Goal: Transaction & Acquisition: Purchase product/service

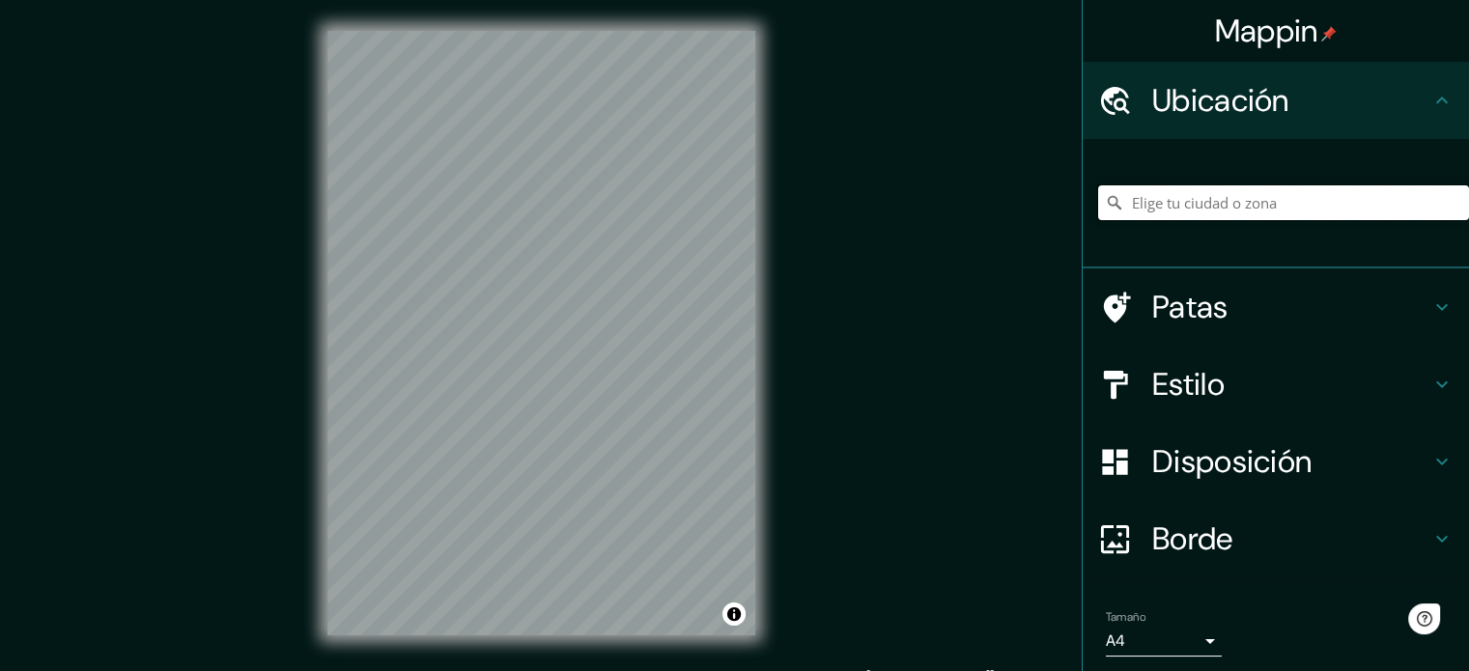
click at [1168, 193] on input "Elige tu ciudad o zona" at bounding box center [1283, 202] width 371 height 35
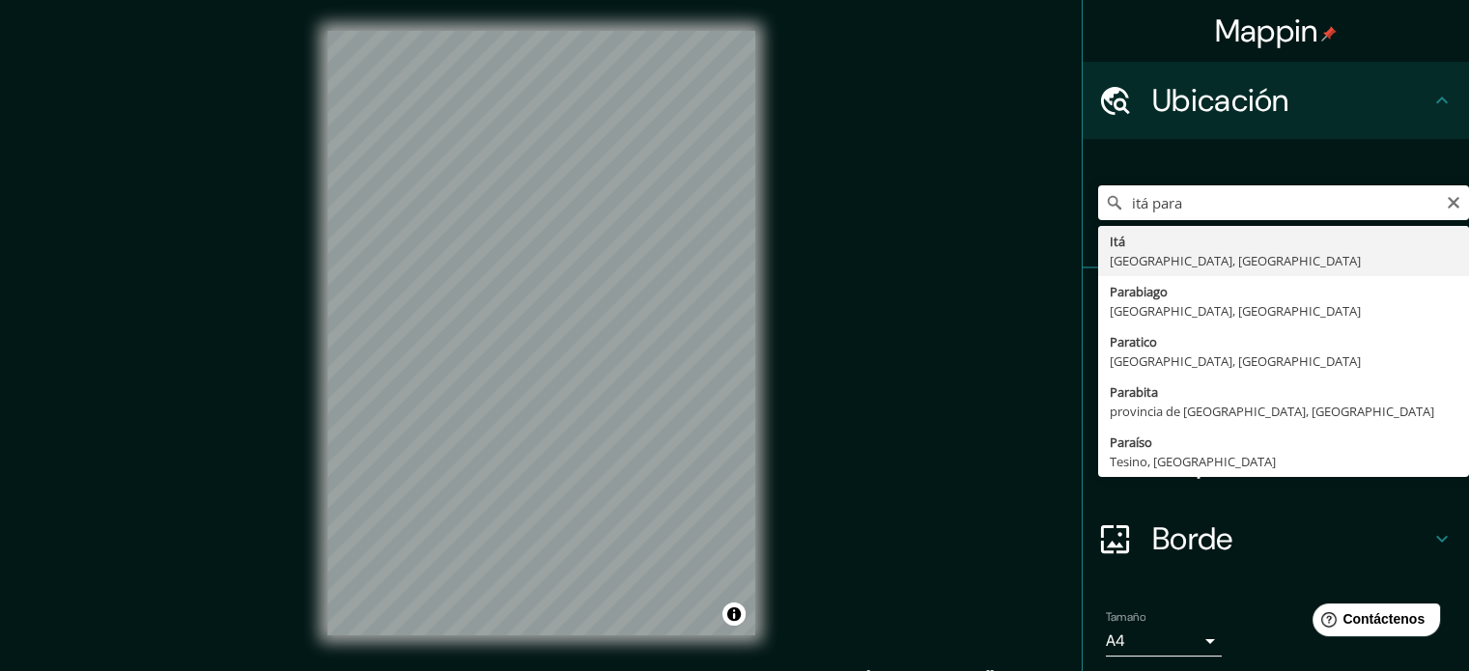
type input "Itá, [GEOGRAPHIC_DATA], [GEOGRAPHIC_DATA]"
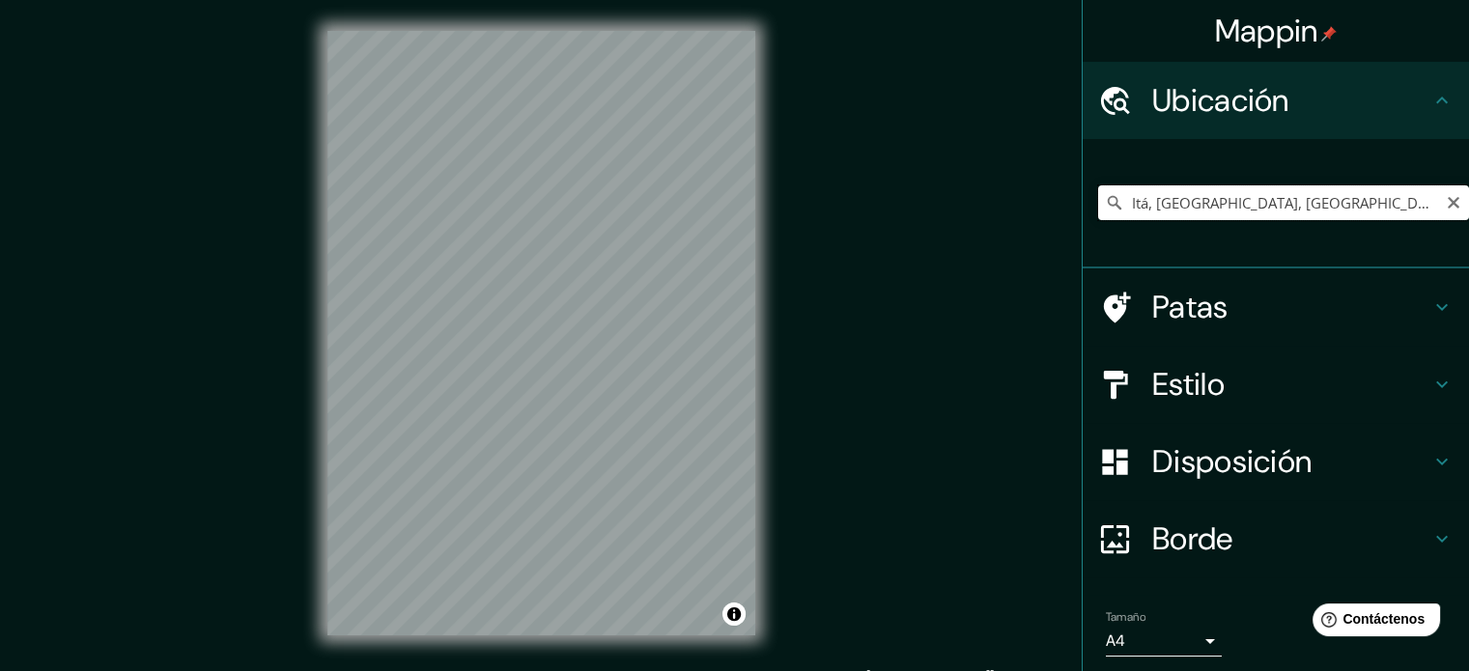
click at [1363, 203] on input "Itá, [GEOGRAPHIC_DATA], [GEOGRAPHIC_DATA]" at bounding box center [1283, 202] width 371 height 35
click at [1445, 196] on icon "Claro" at bounding box center [1452, 202] width 15 height 15
click at [1315, 202] on input "Elige tu ciudad o zona" at bounding box center [1283, 202] width 371 height 35
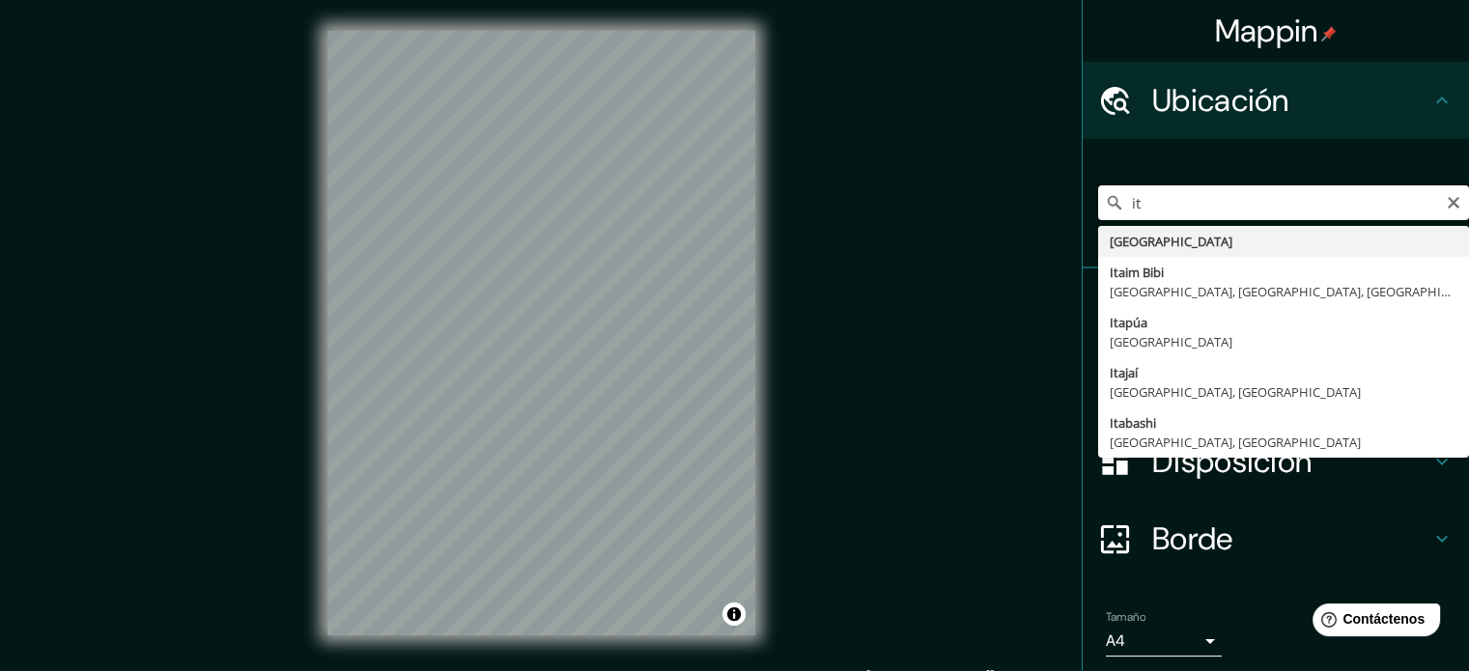
type input "i"
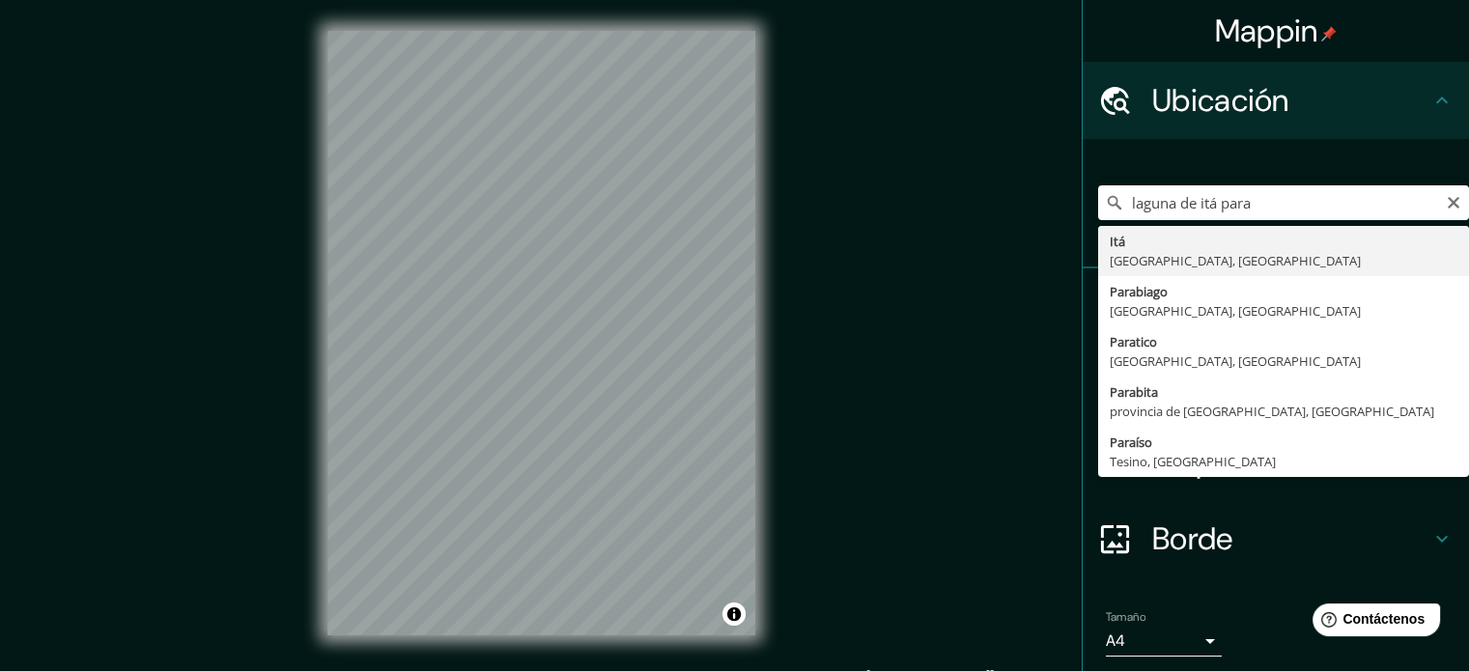
type input "Itá, [GEOGRAPHIC_DATA], [GEOGRAPHIC_DATA]"
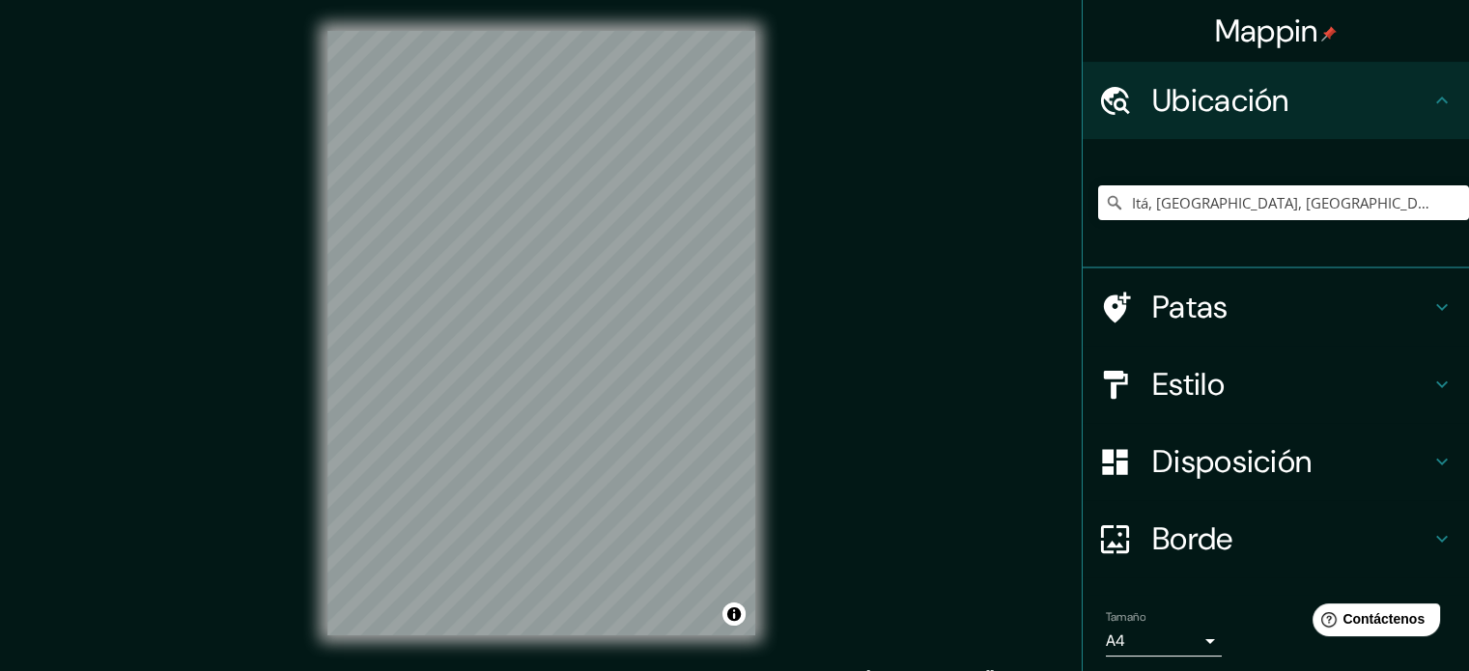
click at [1176, 626] on body "Mappin Ubicación Itá, [GEOGRAPHIC_DATA], [GEOGRAPHIC_DATA] Patas Estilo Disposi…" at bounding box center [734, 335] width 1469 height 671
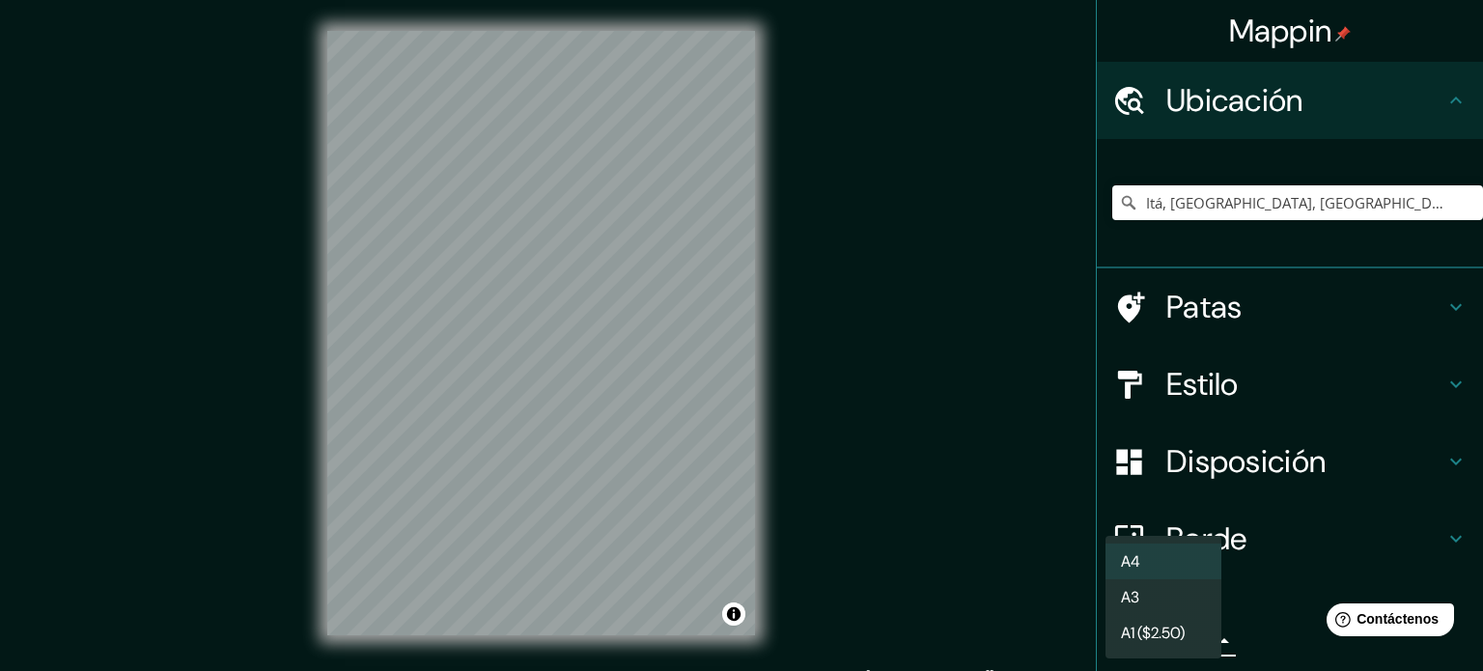
click at [1165, 599] on li "A3" at bounding box center [1164, 597] width 116 height 36
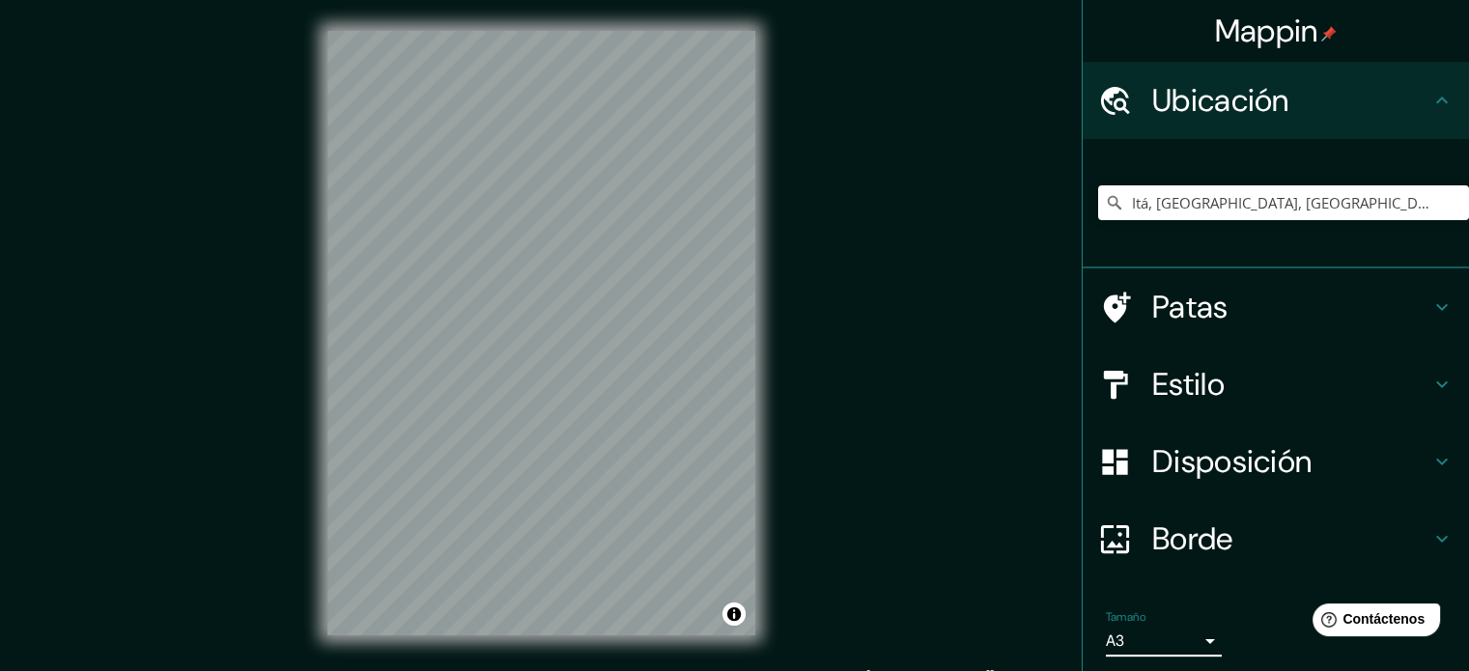
click at [1186, 642] on body "Mappin Ubicación Itá, [GEOGRAPHIC_DATA], [GEOGRAPHIC_DATA] Patas Estilo Disposi…" at bounding box center [734, 335] width 1469 height 671
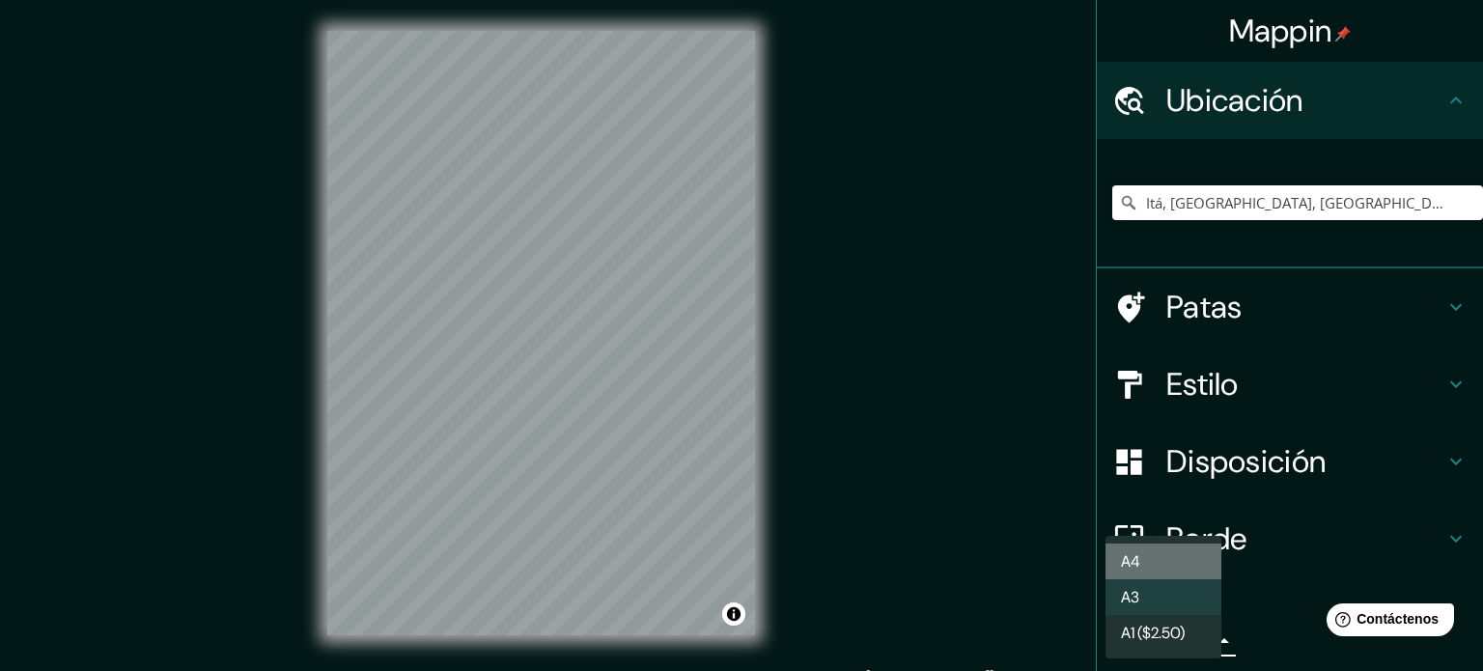
click at [1176, 550] on li "A4" at bounding box center [1164, 562] width 116 height 36
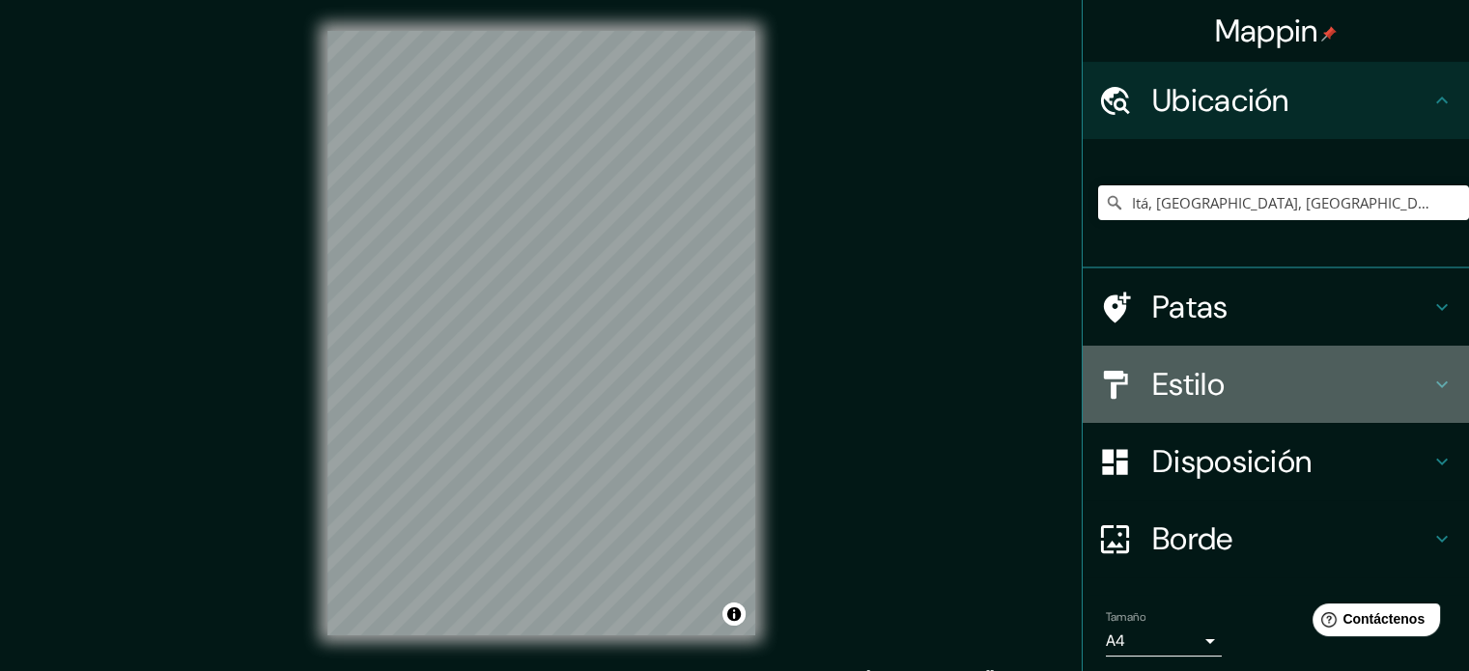
click at [1432, 378] on icon at bounding box center [1441, 384] width 23 height 23
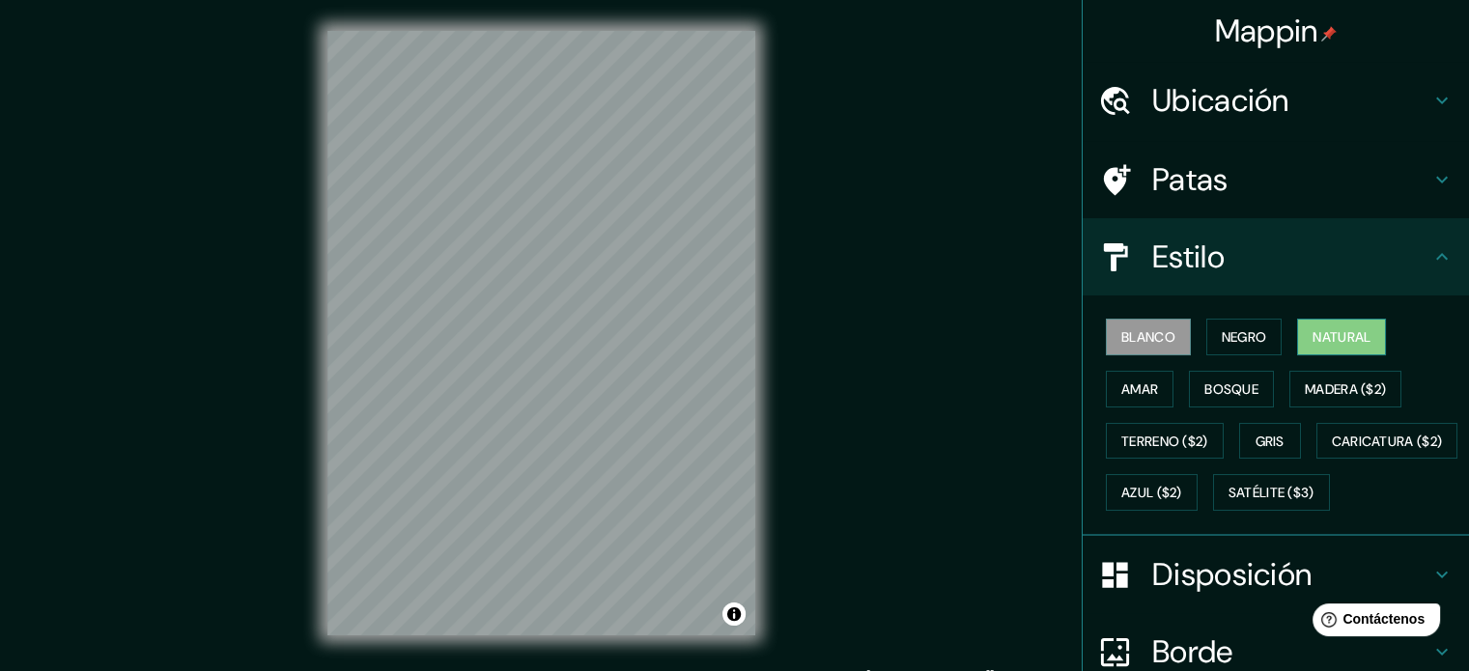
click at [1312, 336] on font "Natural" at bounding box center [1341, 336] width 58 height 17
click at [1218, 380] on font "Bosque" at bounding box center [1231, 388] width 54 height 17
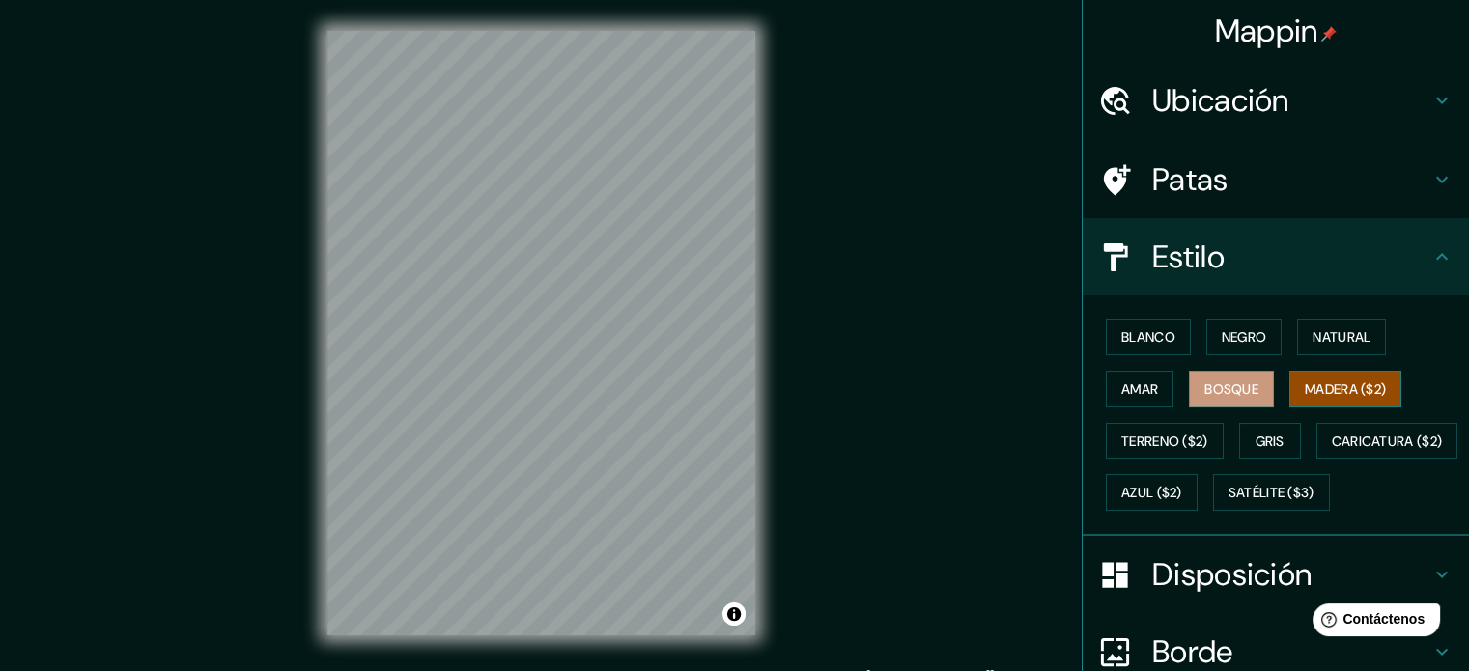
click at [1323, 381] on font "Madera ($2)" at bounding box center [1344, 388] width 81 height 17
click at [1277, 433] on button "Gris" at bounding box center [1270, 441] width 62 height 37
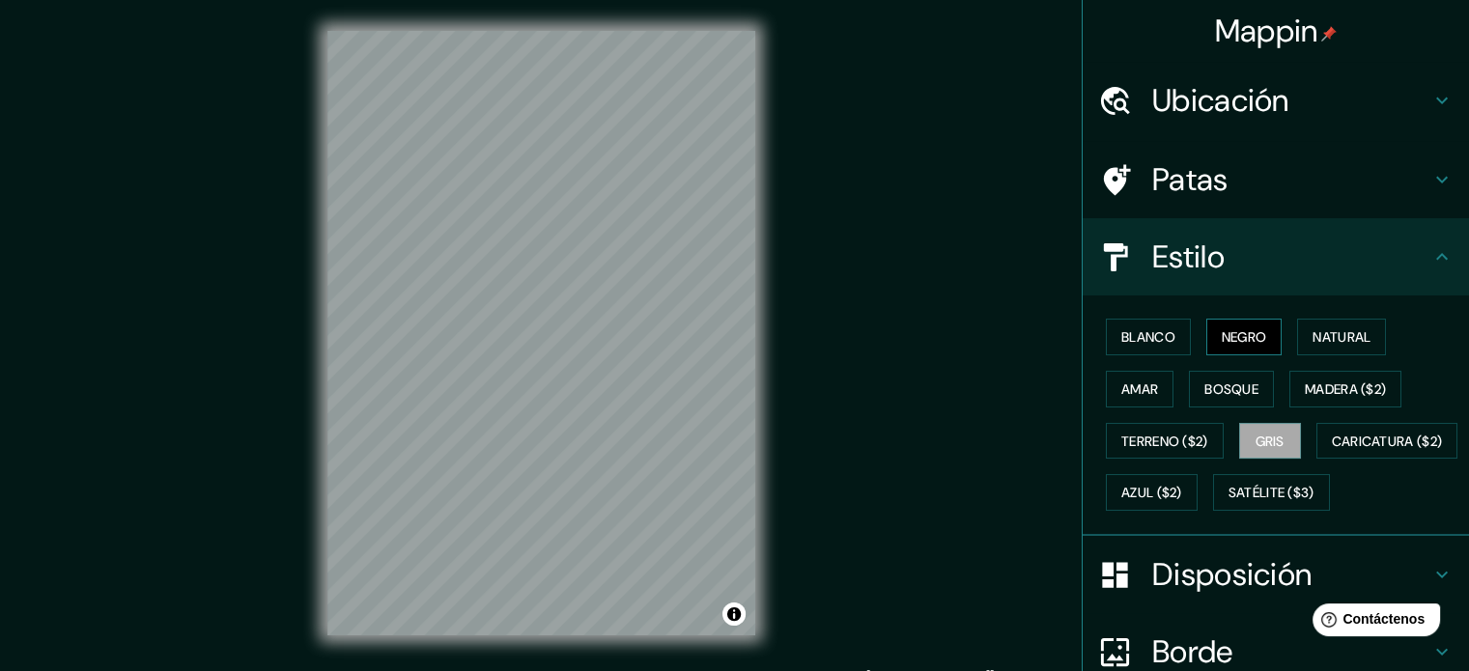
click at [1223, 331] on font "Negro" at bounding box center [1243, 336] width 45 height 17
click at [1170, 328] on button "Blanco" at bounding box center [1148, 337] width 85 height 37
